Goal: Task Accomplishment & Management: Use online tool/utility

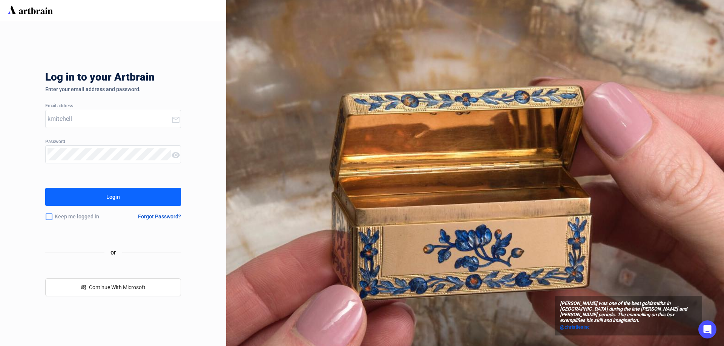
type input "kmitchell@dreweatts.com"
click at [88, 161] on div at bounding box center [109, 154] width 126 height 17
click at [45, 188] on button "Login" at bounding box center [113, 197] width 136 height 18
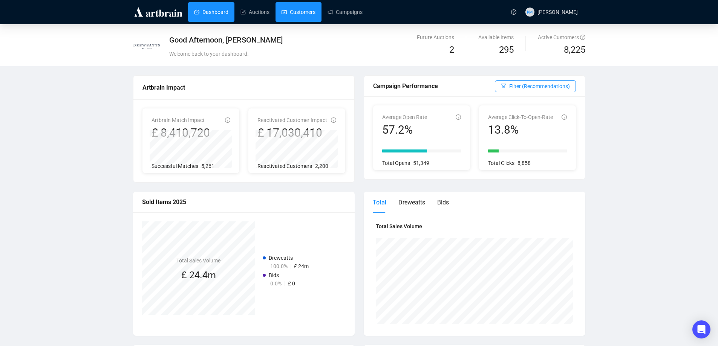
click at [299, 11] on link "Customers" at bounding box center [299, 12] width 34 height 20
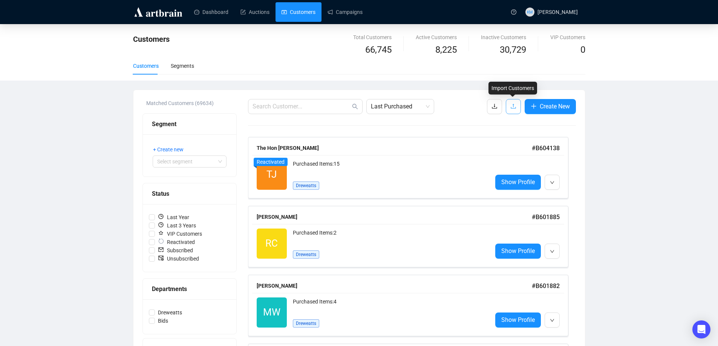
click at [512, 107] on icon "upload" at bounding box center [513, 106] width 6 height 6
